Goal: Understand process/instructions: Learn how to perform a task or action

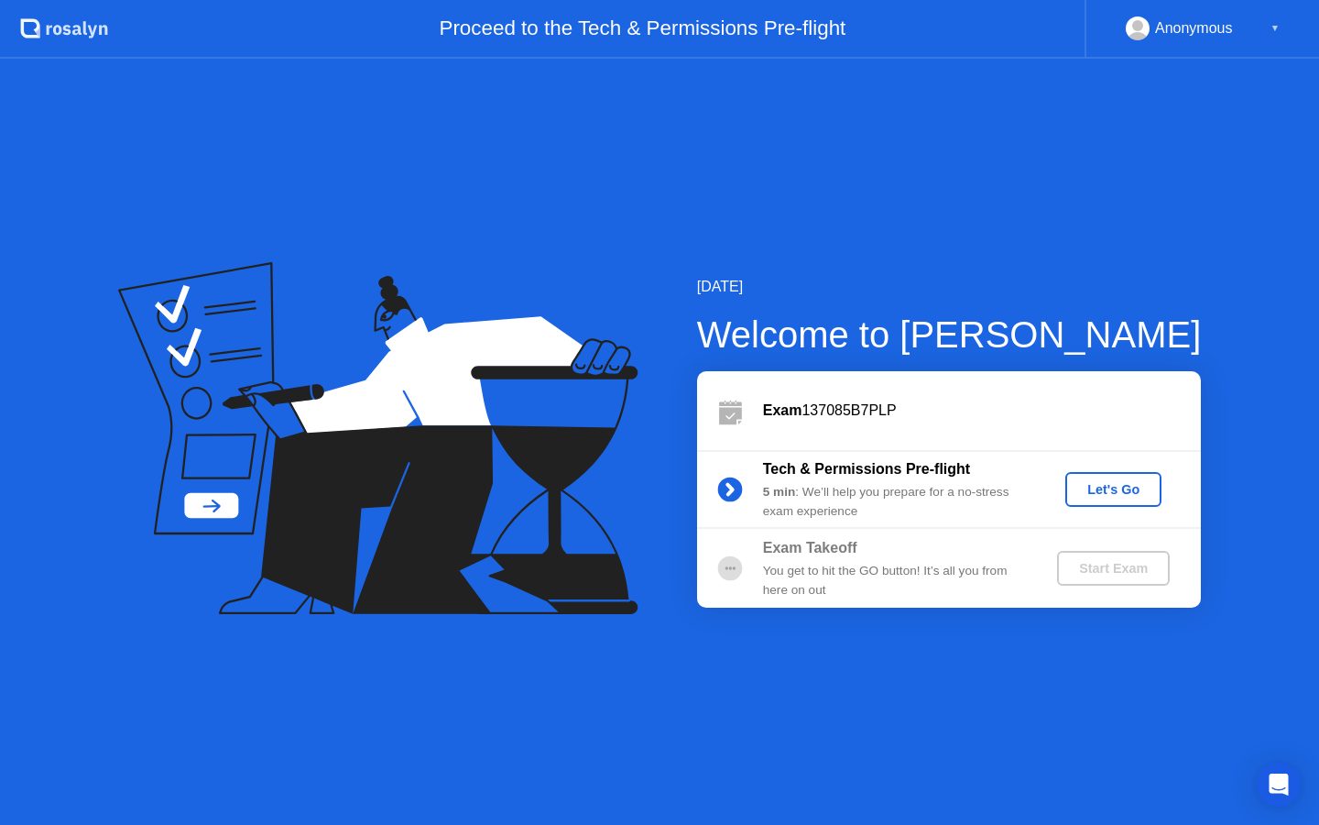
click at [1101, 493] on div "Let's Go" at bounding box center [1114, 489] width 82 height 15
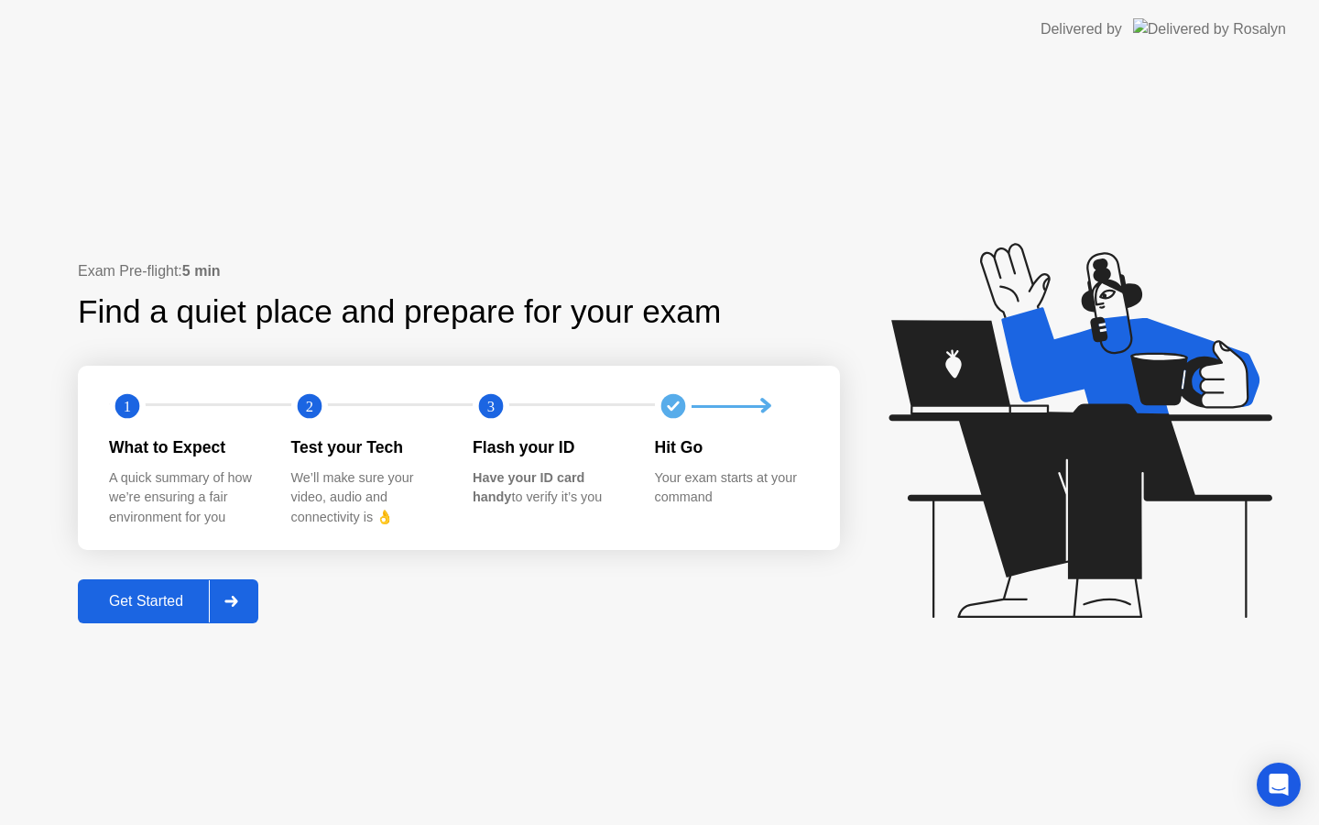
click at [146, 599] on div "Get Started" at bounding box center [146, 601] width 126 height 16
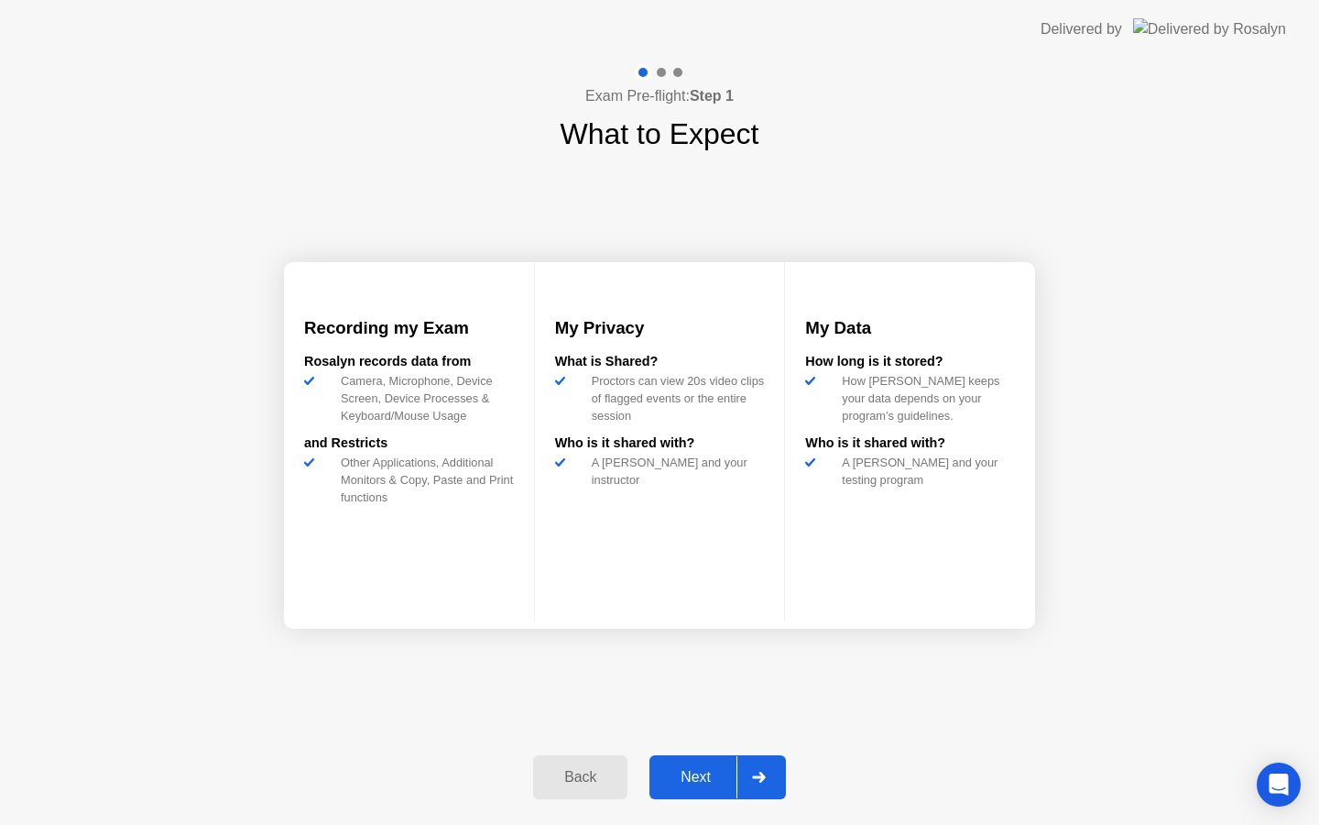
click at [694, 774] on div "Next" at bounding box center [696, 777] width 82 height 16
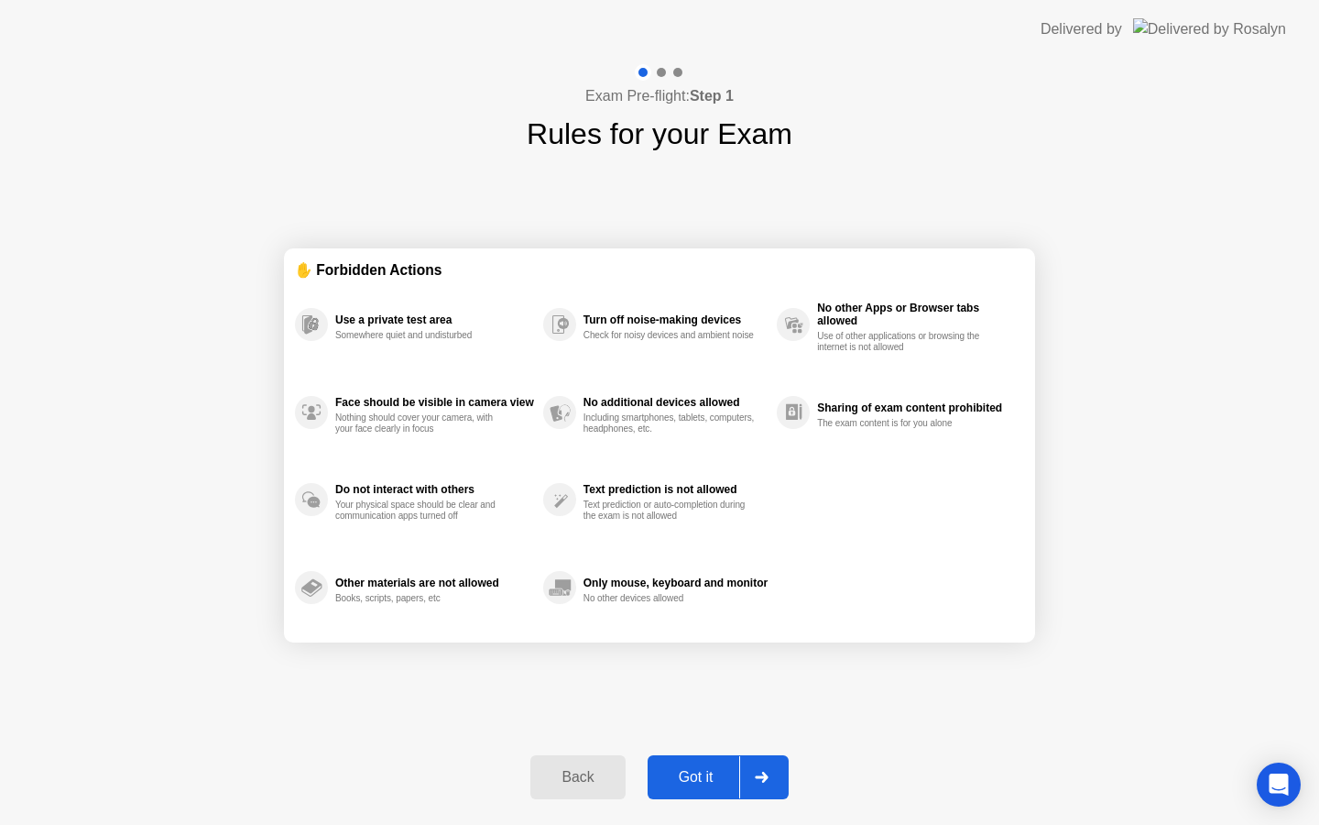
click at [694, 774] on div "Got it" at bounding box center [696, 777] width 86 height 16
select select "**********"
select select "*******"
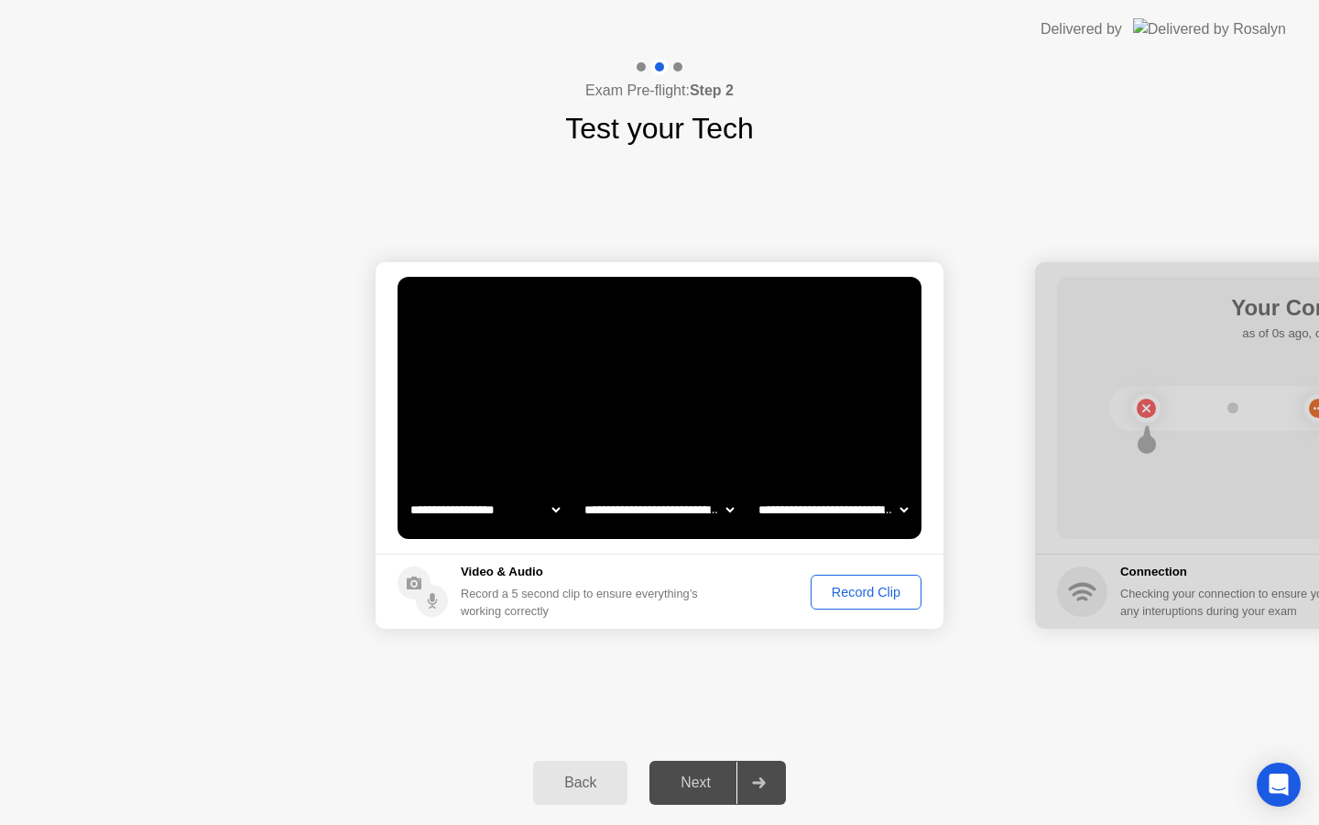
click at [847, 596] on div "Record Clip" at bounding box center [866, 591] width 98 height 15
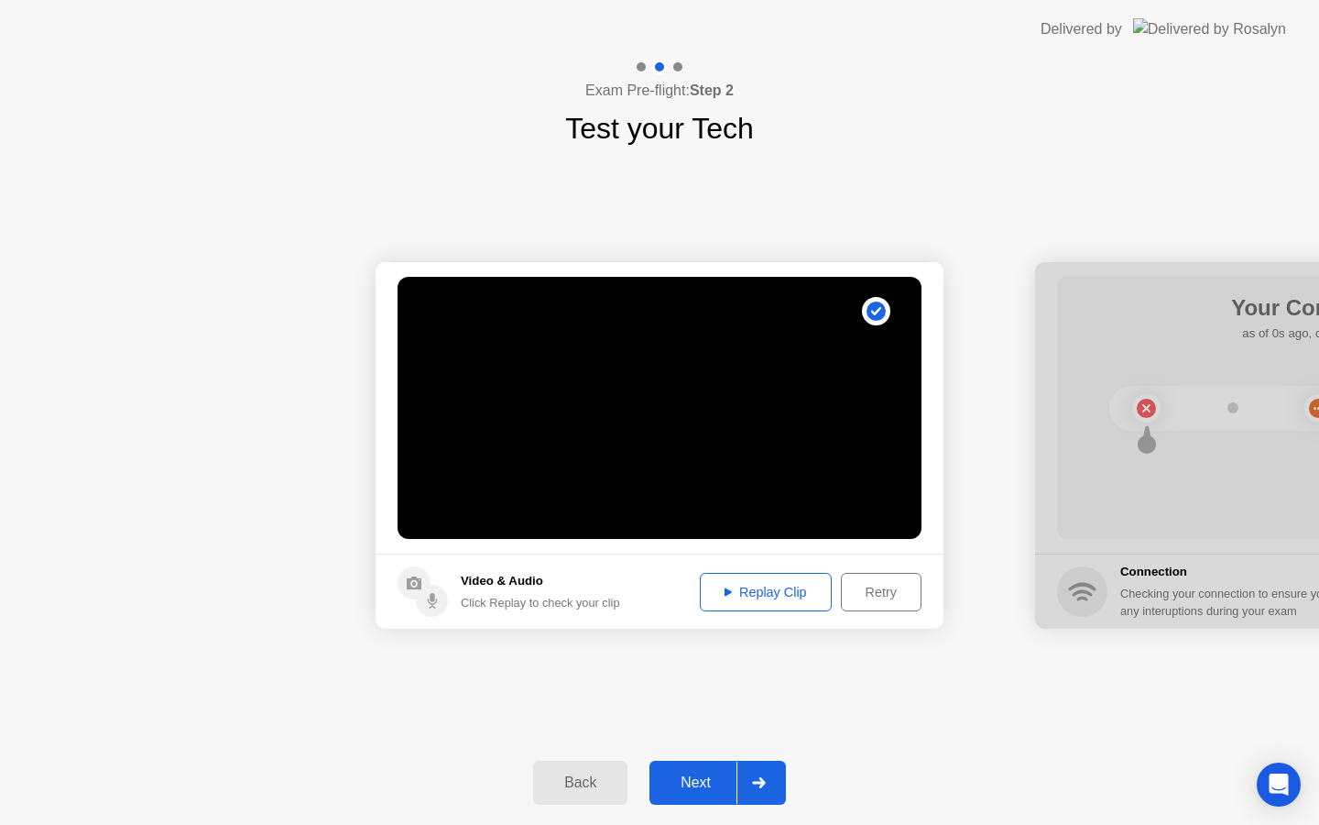
click at [690, 786] on div "Next" at bounding box center [696, 782] width 82 height 16
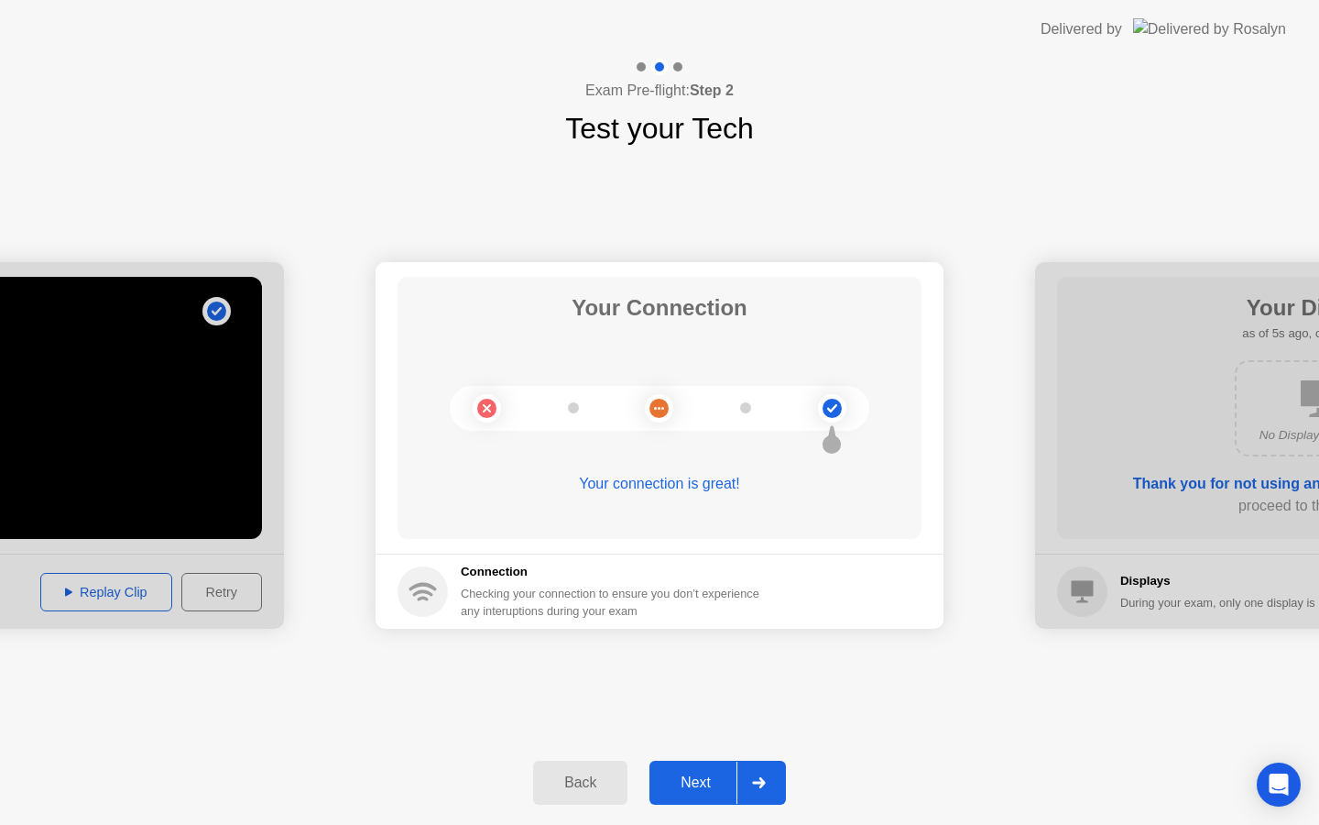
click at [690, 774] on div "Next" at bounding box center [696, 782] width 82 height 16
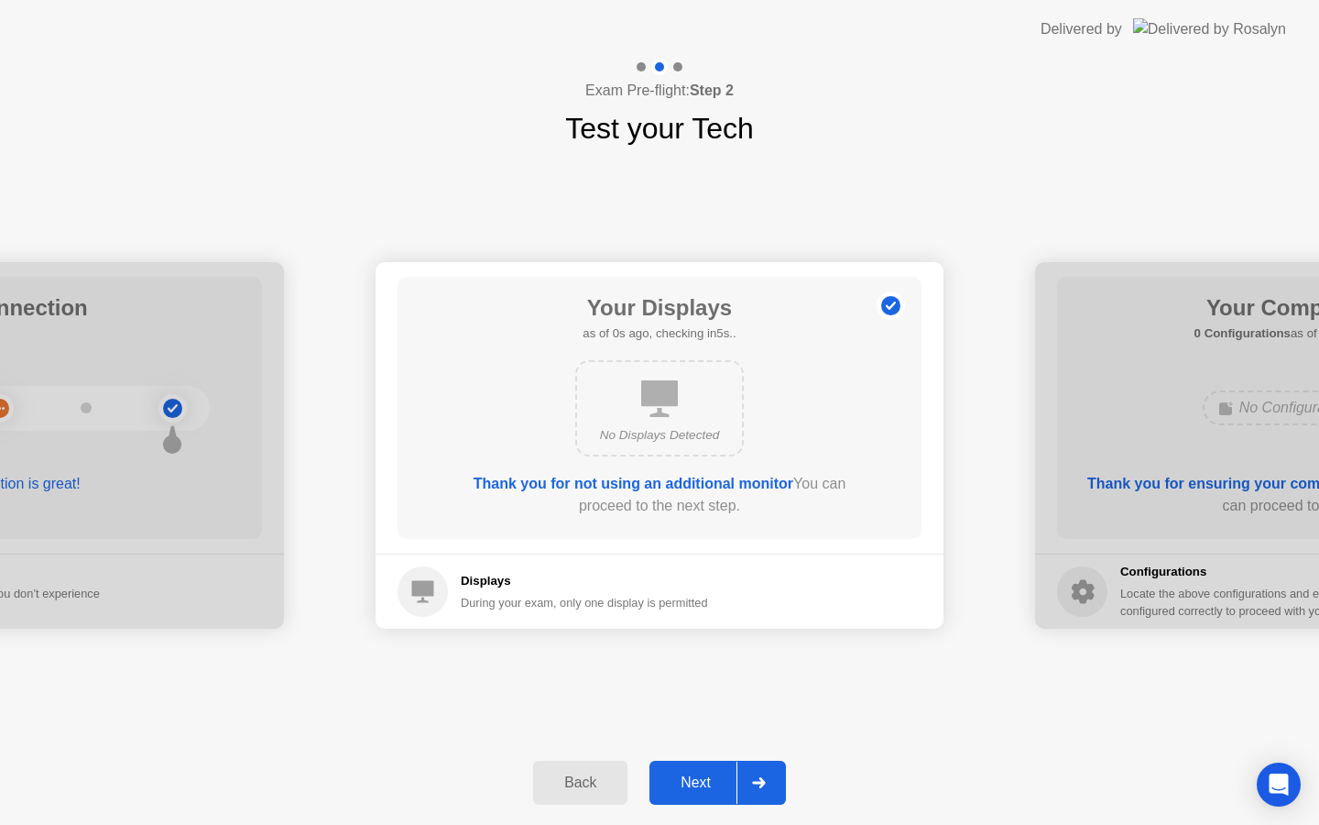
click at [687, 779] on div "Next" at bounding box center [696, 782] width 82 height 16
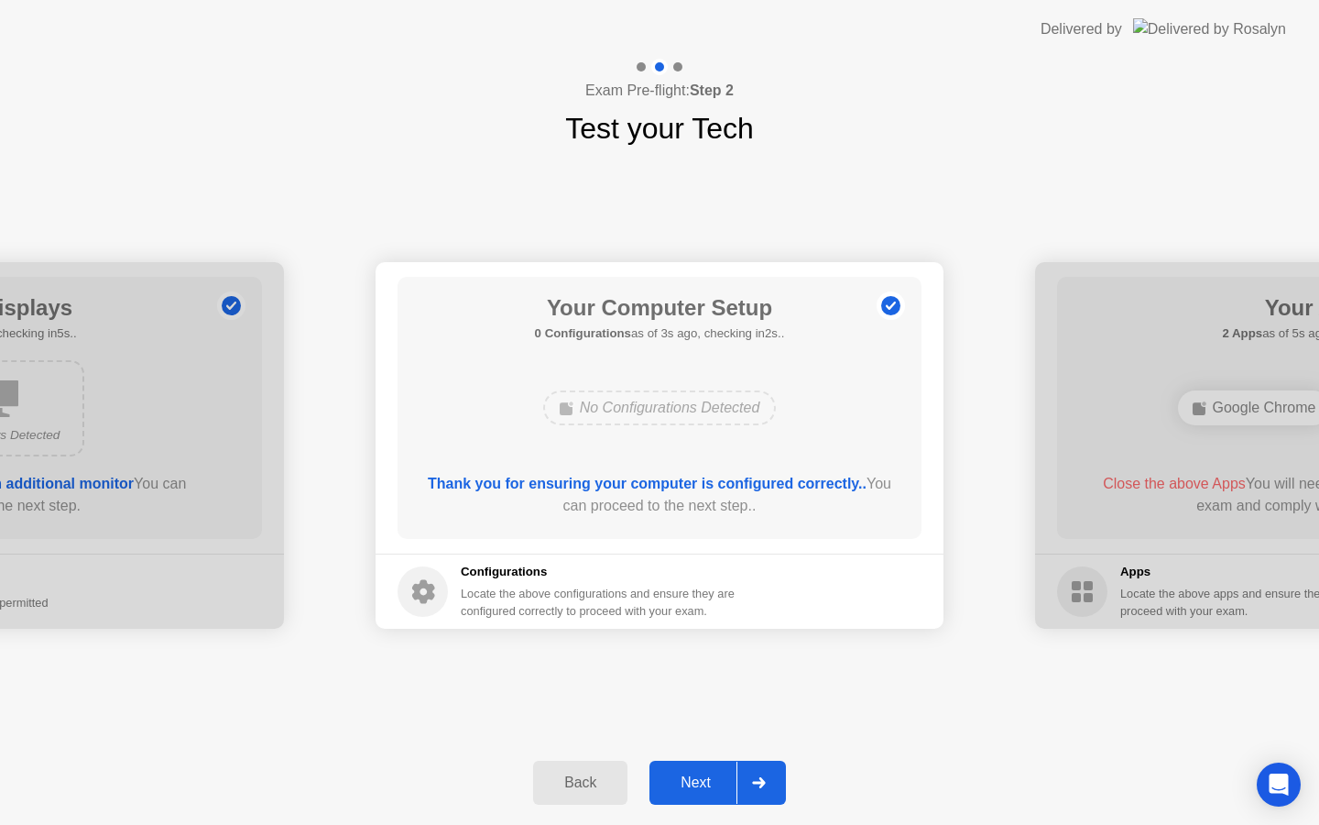
click at [692, 783] on div "Next" at bounding box center [696, 782] width 82 height 16
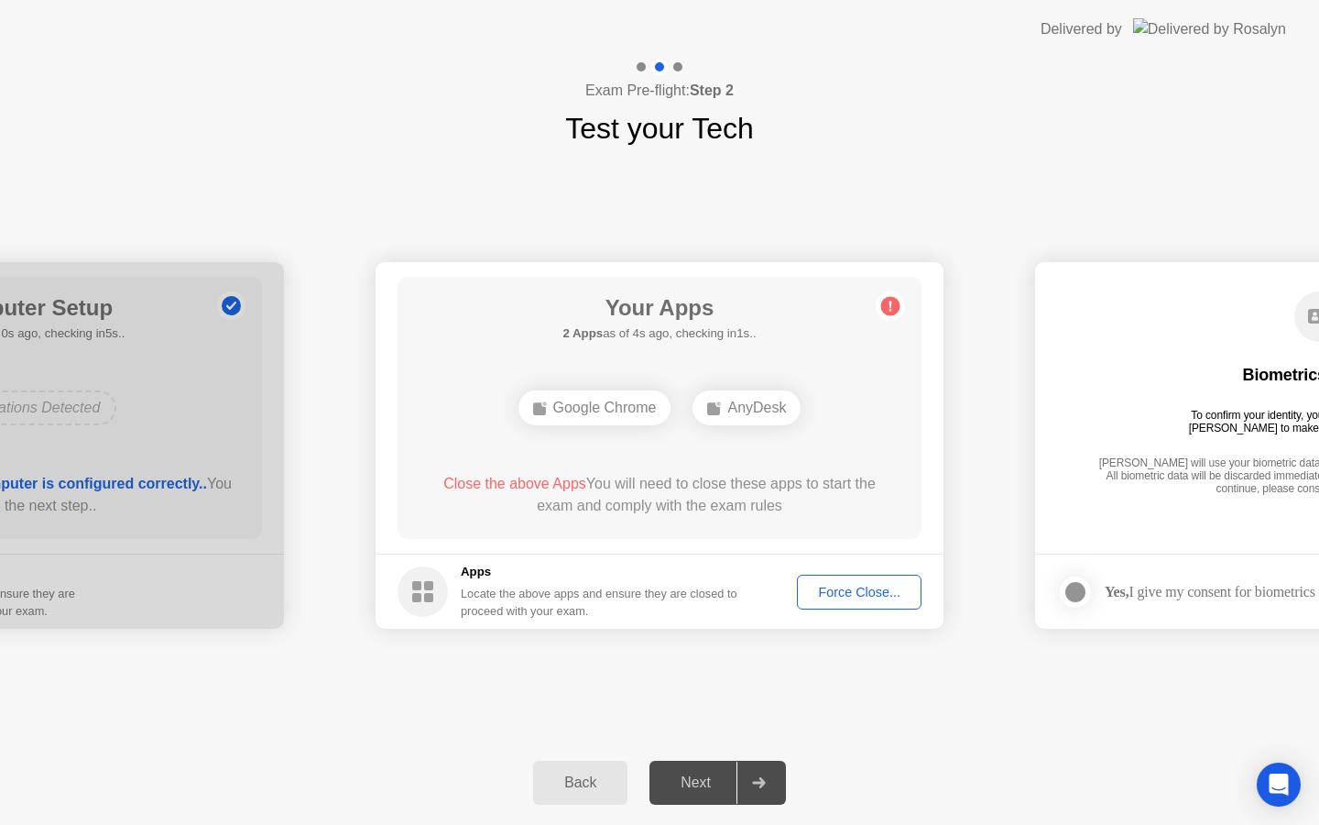
click at [859, 595] on div "Force Close..." at bounding box center [859, 591] width 112 height 15
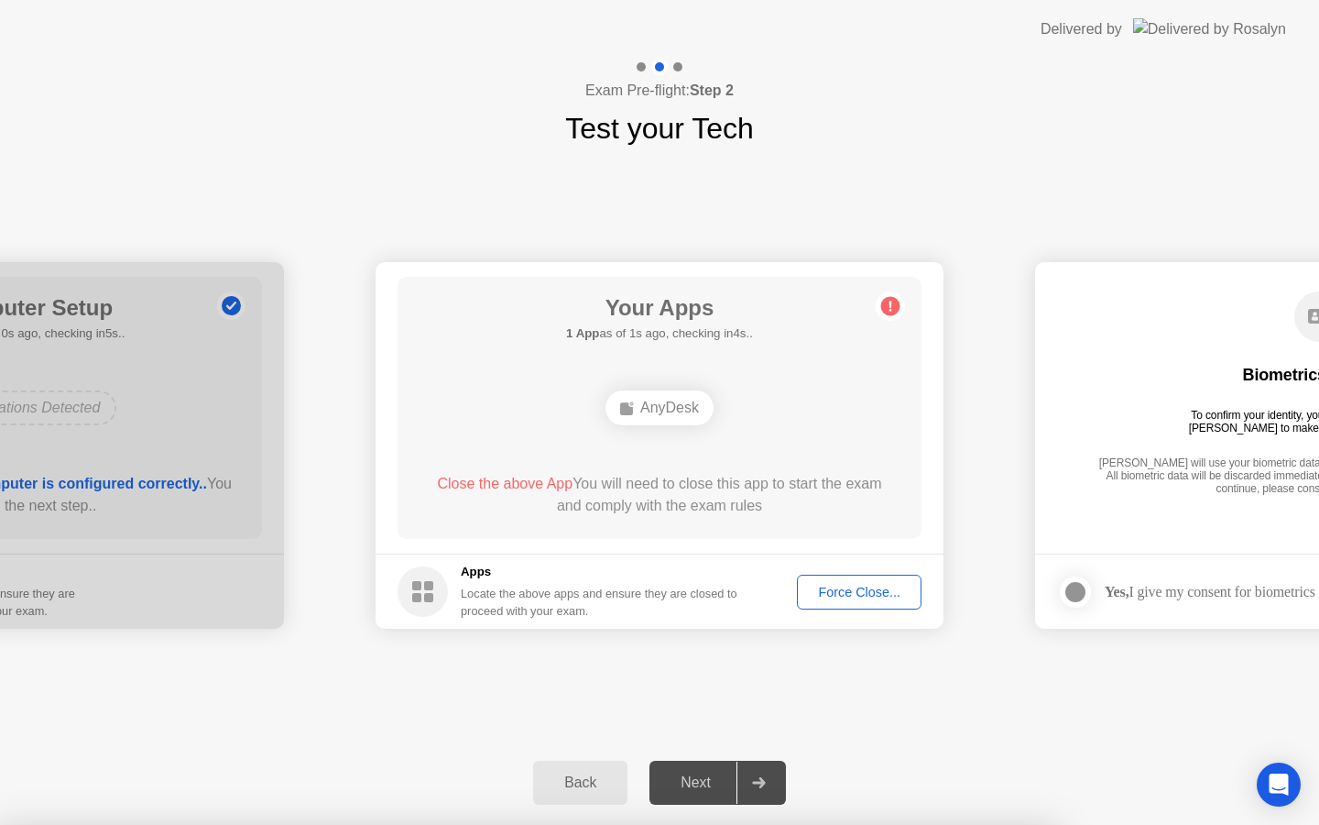
click at [1004, 824] on div at bounding box center [659, 825] width 1319 height 0
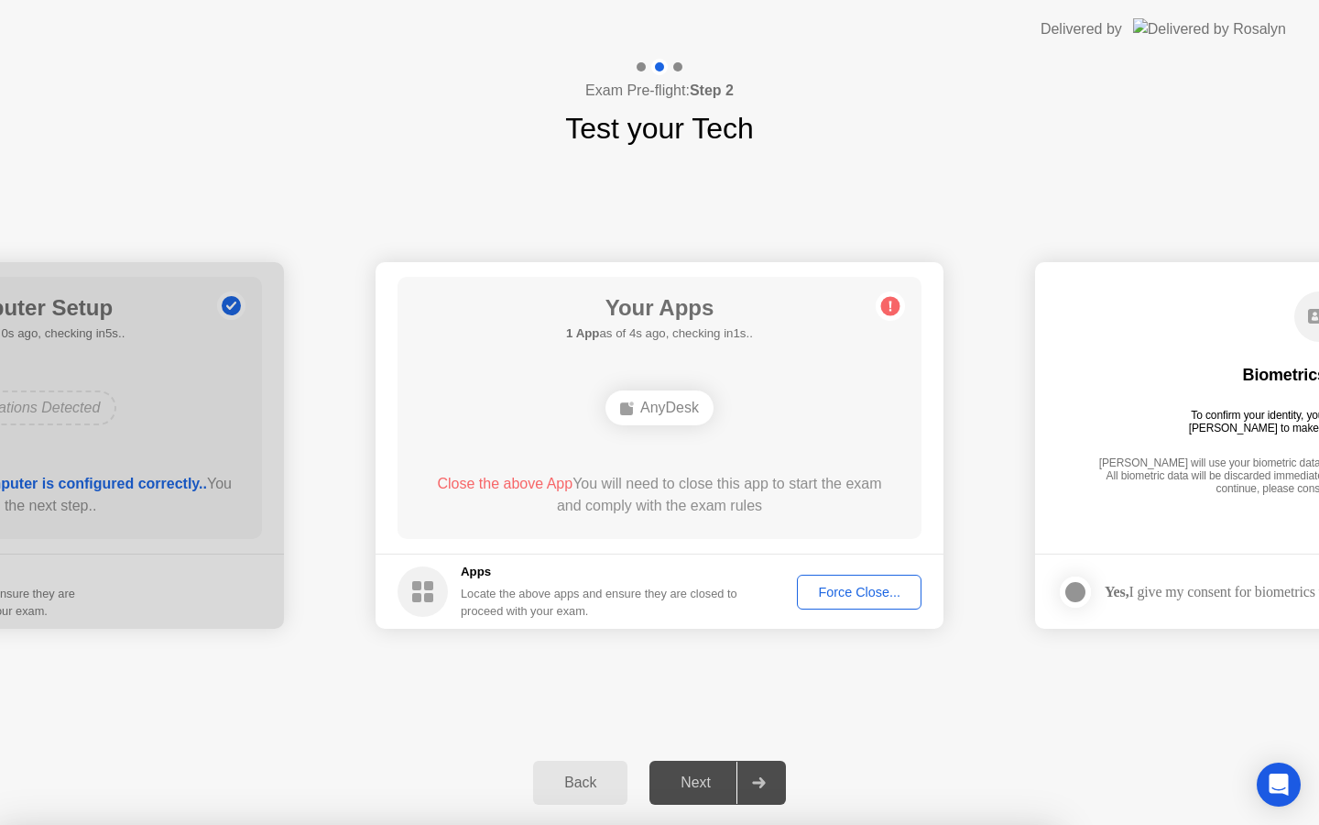
click at [550, 482] on span "Close the above App" at bounding box center [505, 483] width 136 height 16
